Goal: Information Seeking & Learning: Check status

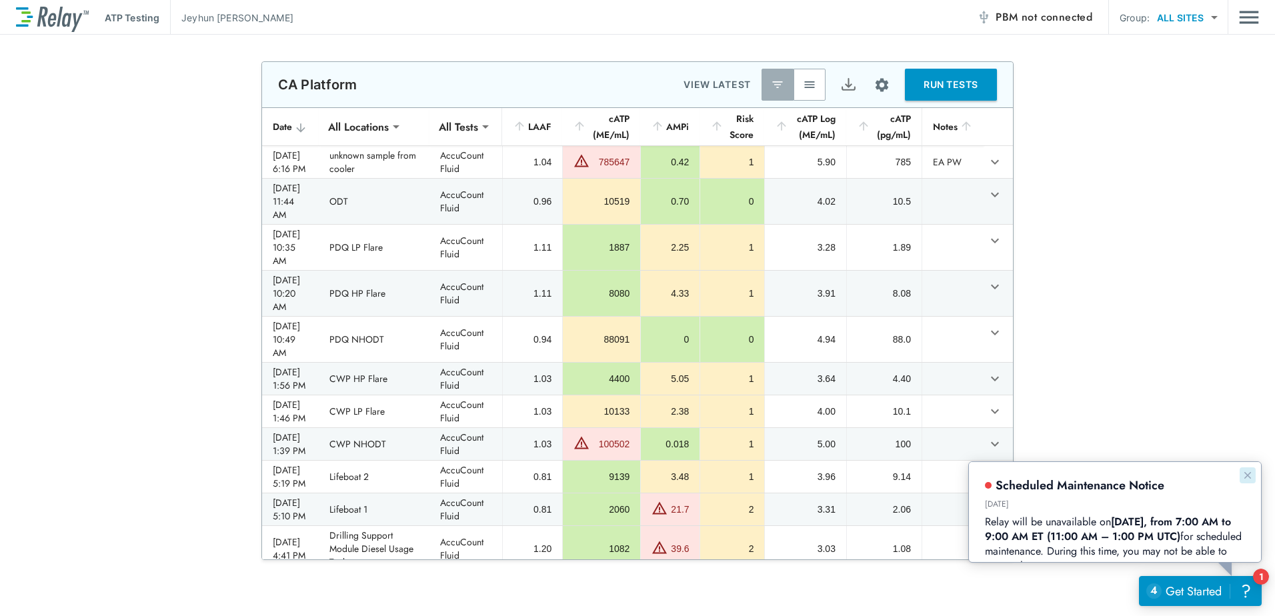
click at [1248, 471] on icon "Dismiss announcement" at bounding box center [1247, 475] width 11 height 11
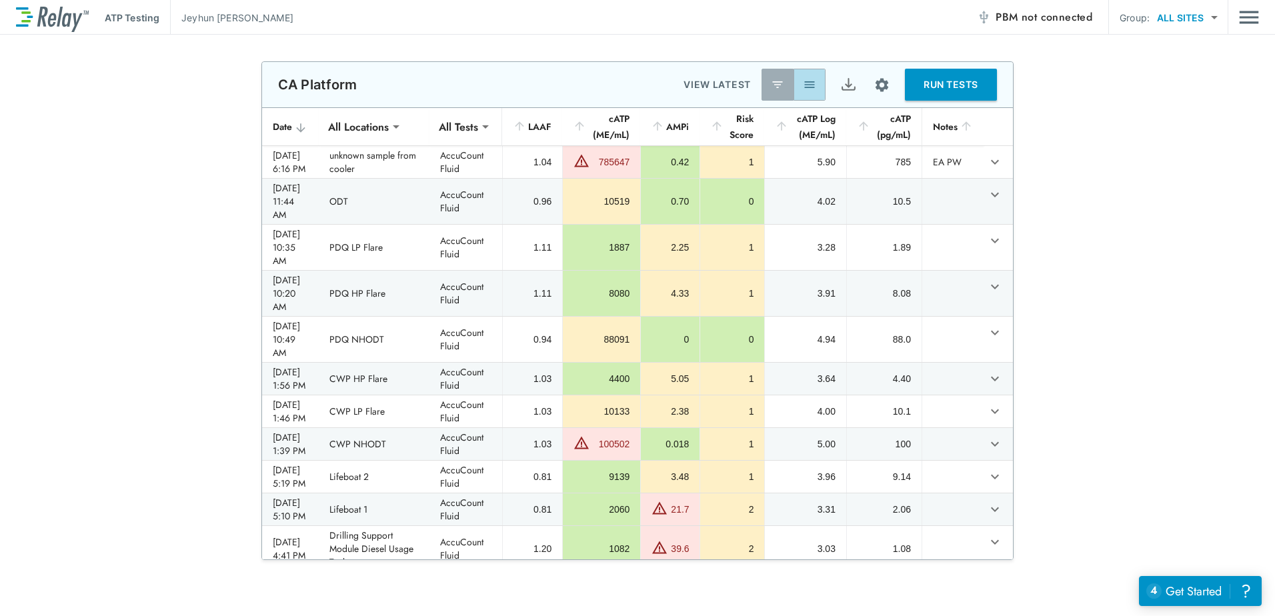
click at [803, 87] on img "button" at bounding box center [809, 84] width 13 height 13
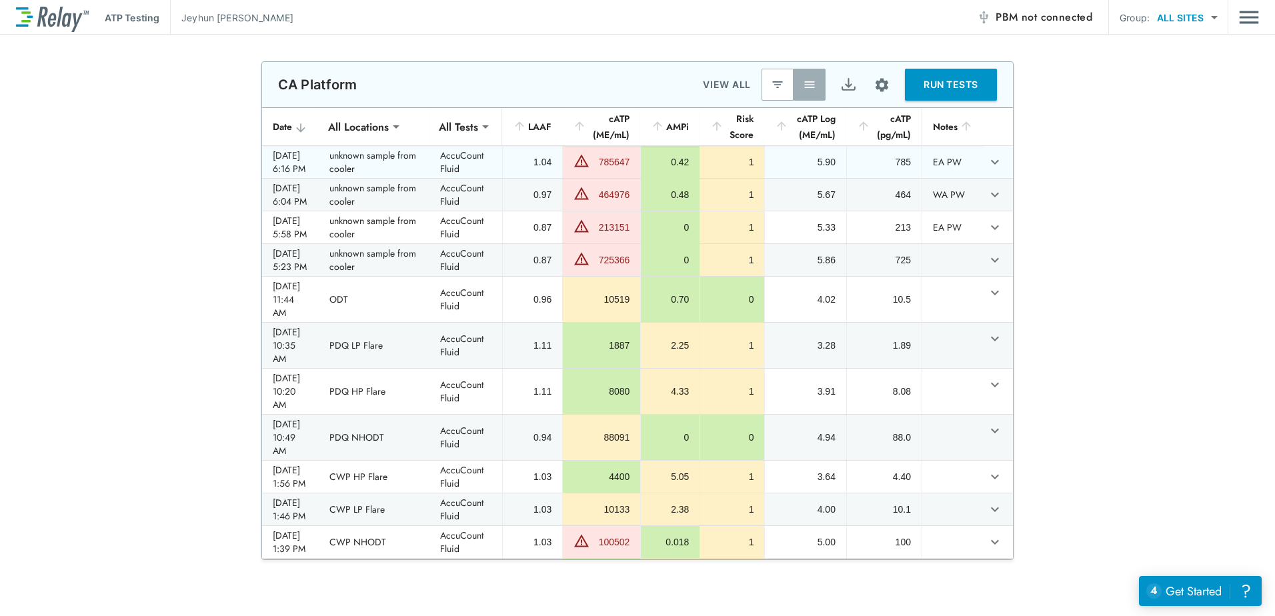
click at [744, 169] on div "1" at bounding box center [732, 161] width 43 height 13
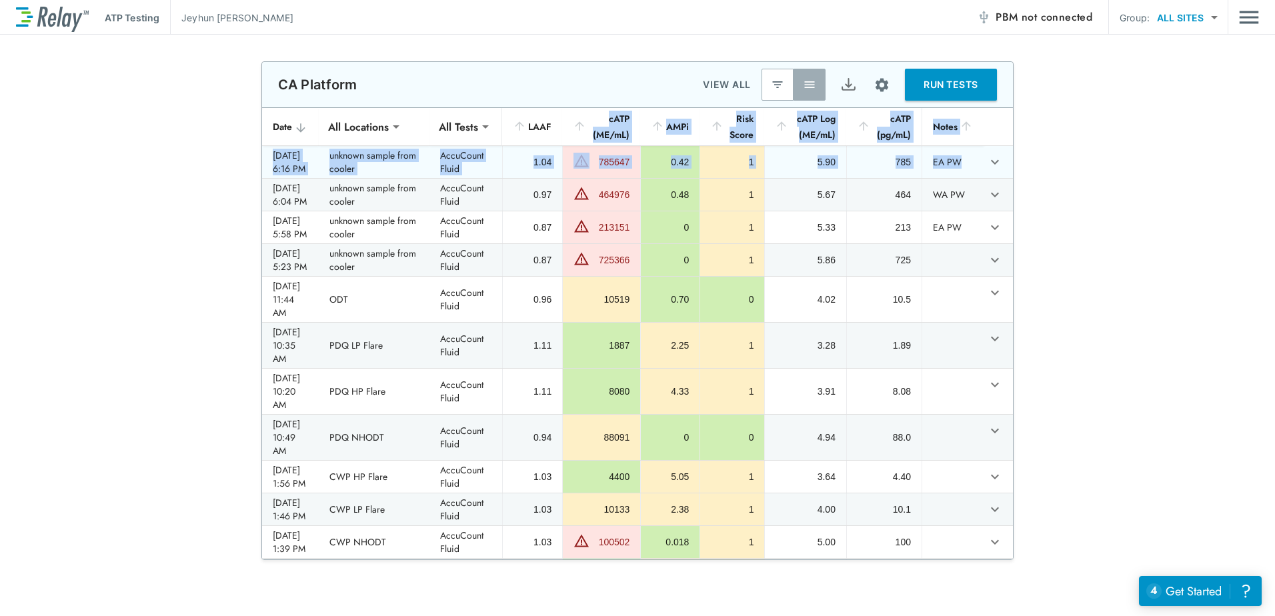
drag, startPoint x: 576, startPoint y: 121, endPoint x: 948, endPoint y: 188, distance: 377.6
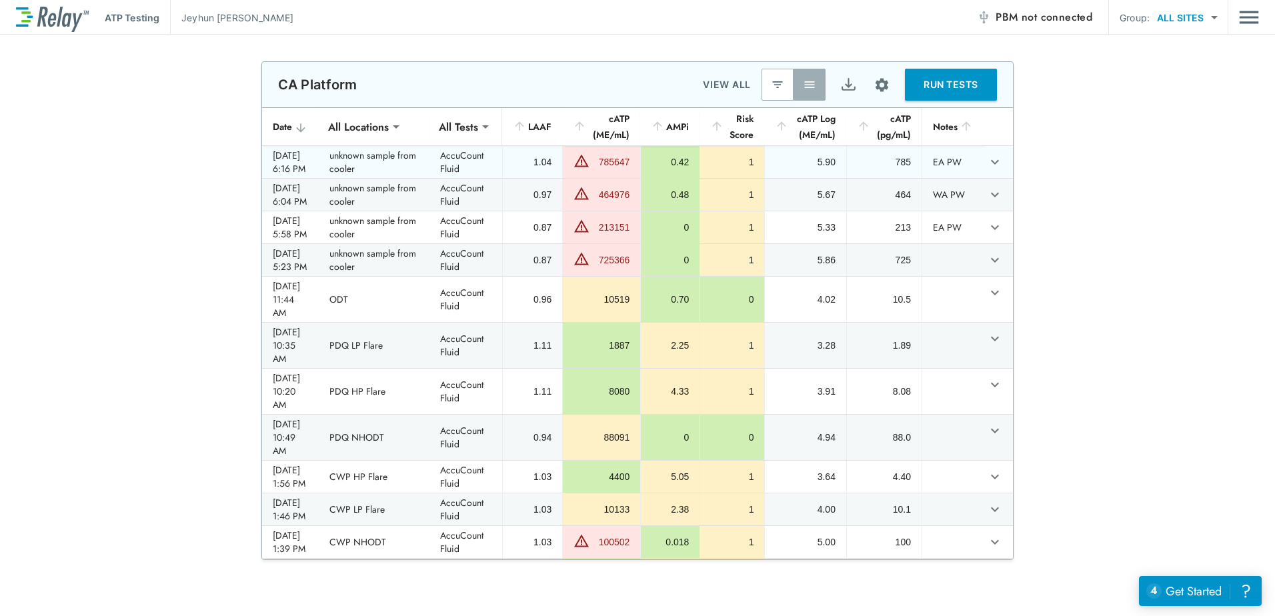
drag, startPoint x: 948, startPoint y: 188, endPoint x: 1095, endPoint y: 174, distance: 147.4
click at [1097, 174] on div "**********" at bounding box center [637, 310] width 1275 height 499
